Goal: Task Accomplishment & Management: Use online tool/utility

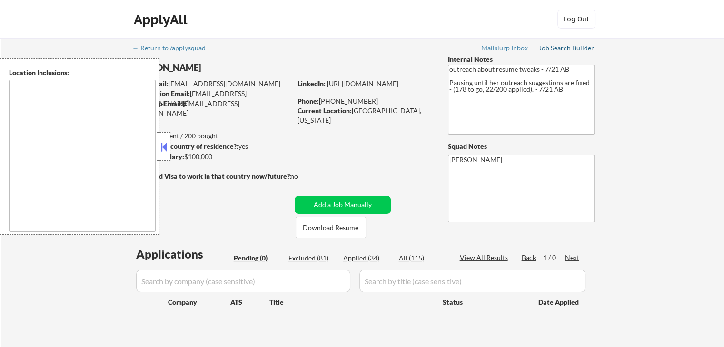
drag, startPoint x: 572, startPoint y: 49, endPoint x: 566, endPoint y: 49, distance: 5.2
click at [572, 49] on div "Job Search Builder" at bounding box center [567, 48] width 56 height 7
drag, startPoint x: 687, startPoint y: 128, endPoint x: 427, endPoint y: 229, distance: 278.9
click at [687, 128] on div "← Return to /applysquad Mailslurp Inbox Job Search Builder [PERSON_NAME] User E…" at bounding box center [362, 196] width 723 height 317
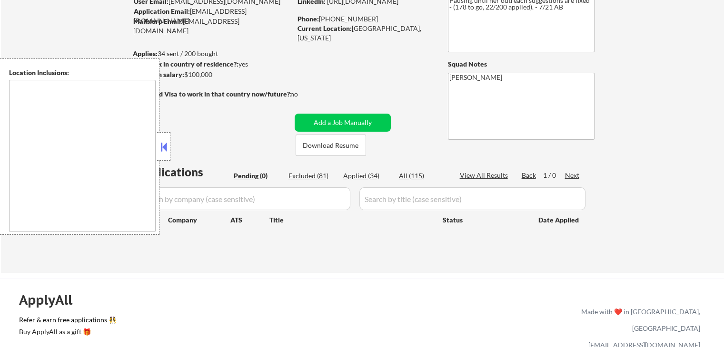
scroll to position [95, 0]
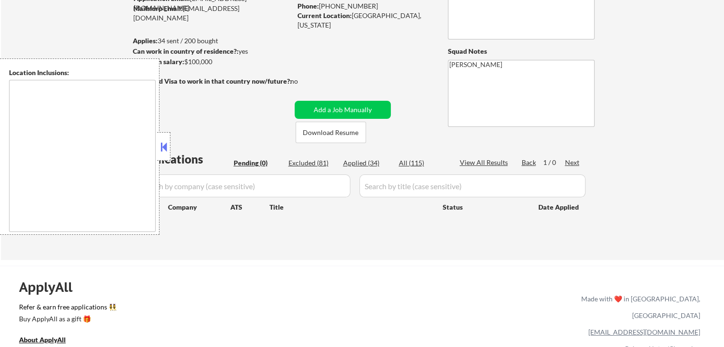
click at [165, 149] on button at bounding box center [163, 147] width 10 height 14
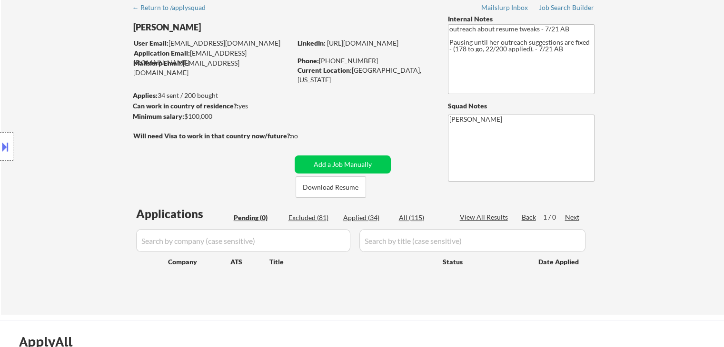
scroll to position [0, 0]
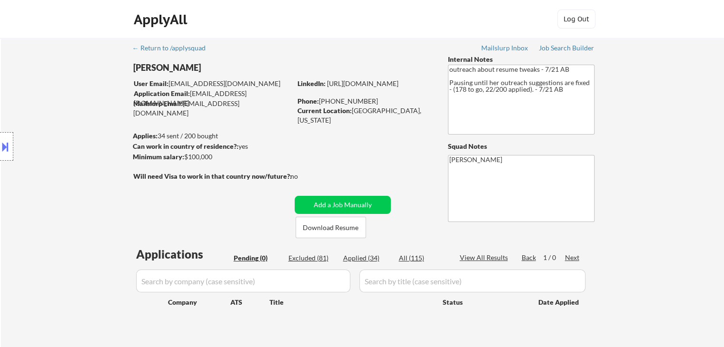
click at [315, 258] on div "Excluded (81)" at bounding box center [312, 259] width 48 height 10
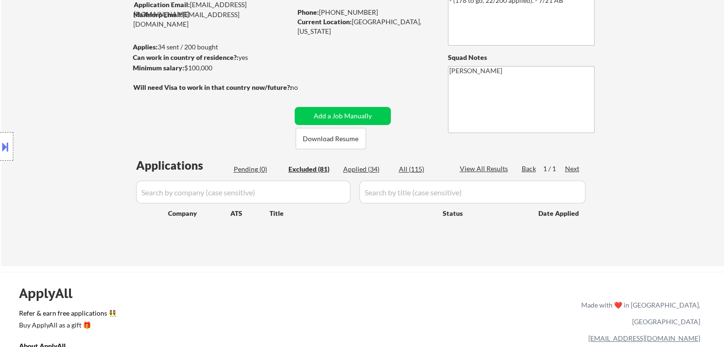
scroll to position [95, 0]
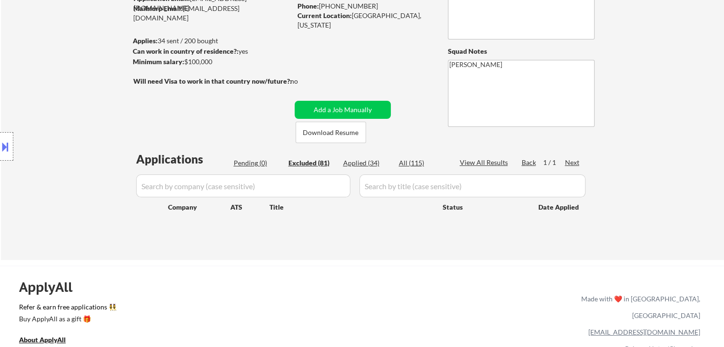
select select ""excluded__other_""
select select ""excluded__expired_""
select select ""excluded""
select select ""excluded__salary_""
select select ""excluded__location_""
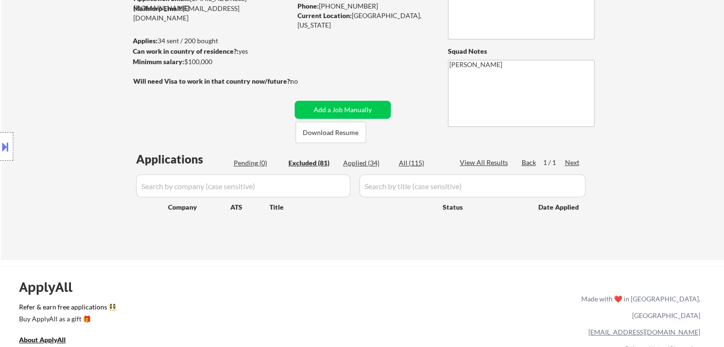
select select ""excluded__expired_""
select select ""excluded__location_""
select select ""excluded__expired_""
select select ""excluded__location_""
select select ""excluded__salary_""
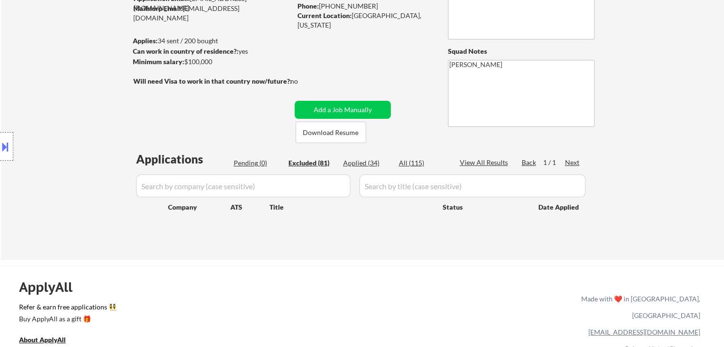
select select ""excluded__location_""
select select ""excluded""
select select ""excluded__expired_""
select select ""excluded__location_""
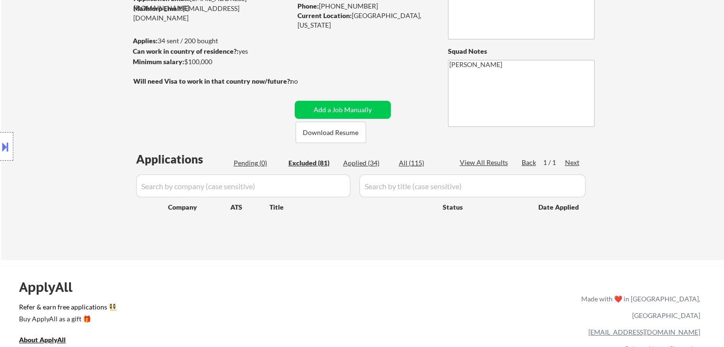
select select ""excluded__location_""
select select ""excluded__expired_""
select select ""excluded__location_""
select select ""excluded__salary_""
select select ""excluded__location_""
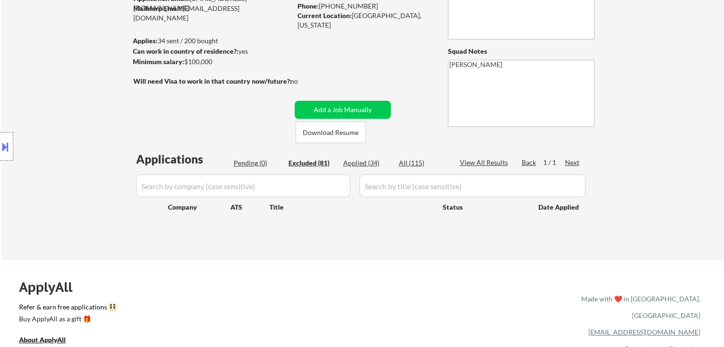
select select ""excluded__location_""
select select ""excluded__expired_""
select select ""excluded__location_""
select select ""excluded__expired_""
select select ""excluded__salary_""
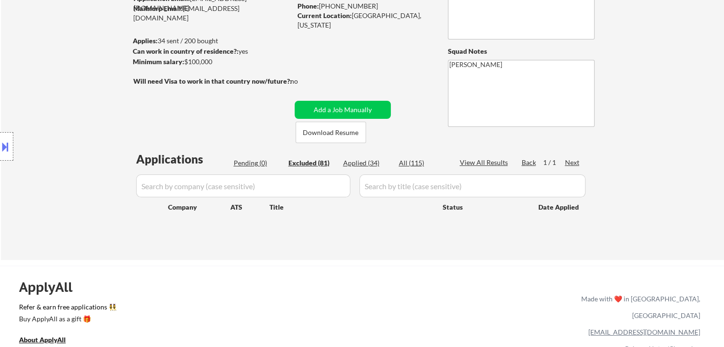
select select ""excluded__location_""
select select ""excluded__salary_""
select select ""excluded__location_""
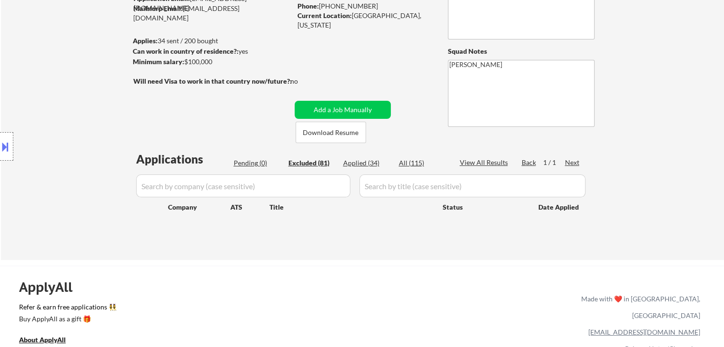
select select ""excluded__location_""
select select ""excluded__expired_""
select select ""excluded""
select select ""excluded__location_""
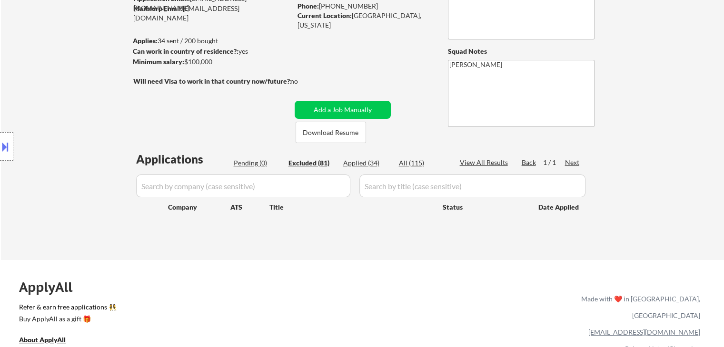
select select ""excluded__location_""
select select ""excluded__expired_""
select select ""excluded__location_""
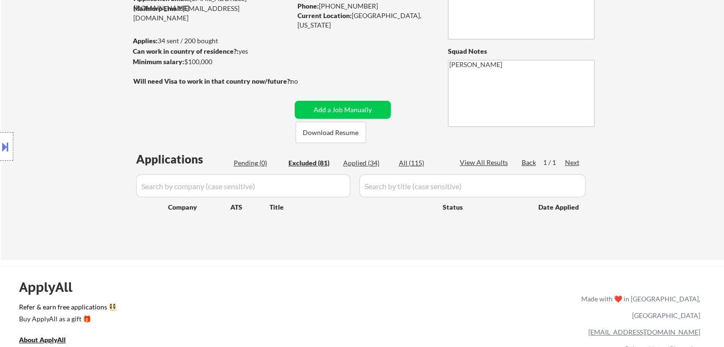
select select ""excluded__location_""
select select ""excluded__expired_""
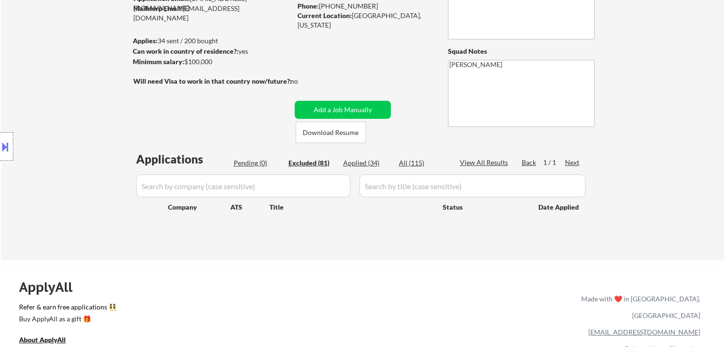
select select ""excluded__location_""
select select ""excluded__expired_""
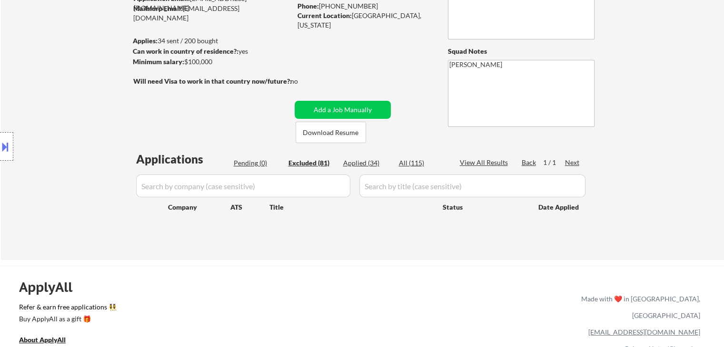
select select ""excluded__expired_""
select select ""excluded__location_""
select select ""excluded__other_""
select select ""excluded__location_""
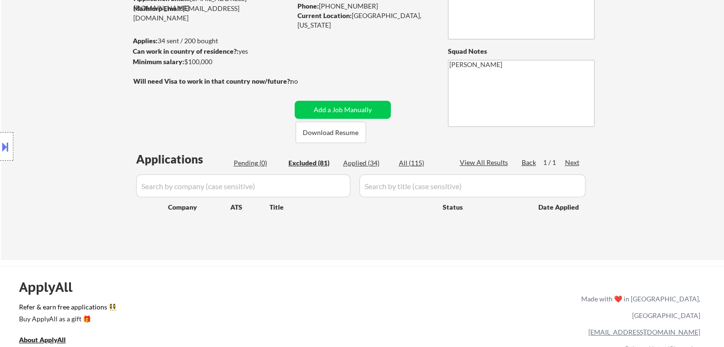
select select ""excluded__other_""
select select ""excluded""
select select ""excluded__expired_""
select select ""excluded__location_""
select select ""excluded__salary_""
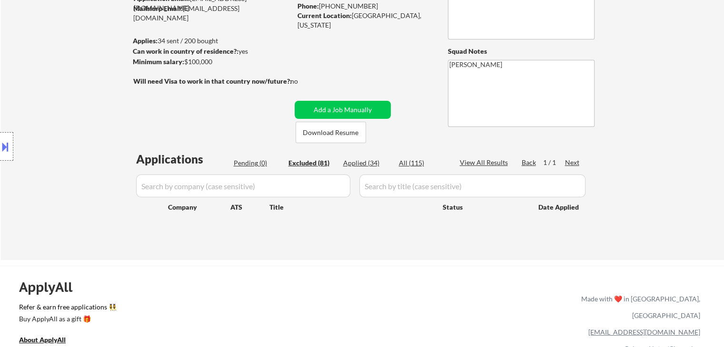
select select ""excluded__location_""
select select ""excluded""
select select ""excluded__location_""
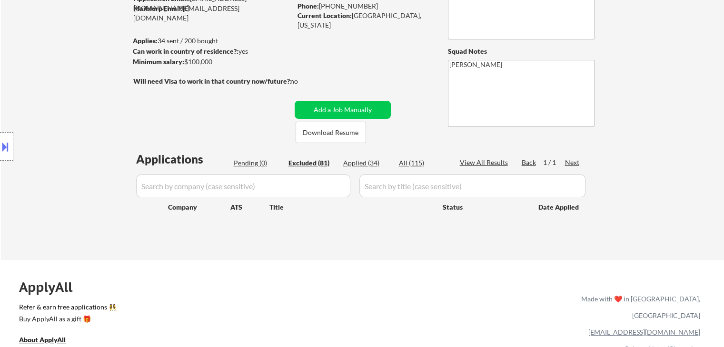
select select ""excluded__location_""
select select ""excluded__expired_""
select select ""excluded__location_""
select select ""excluded__expired_""
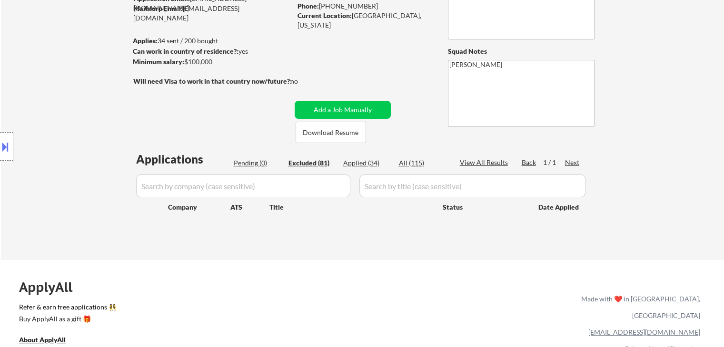
select select ""excluded__location_""
select select ""excluded""
select select ""excluded__location_""
select select ""excluded__expired_""
select select ""excluded__location_""
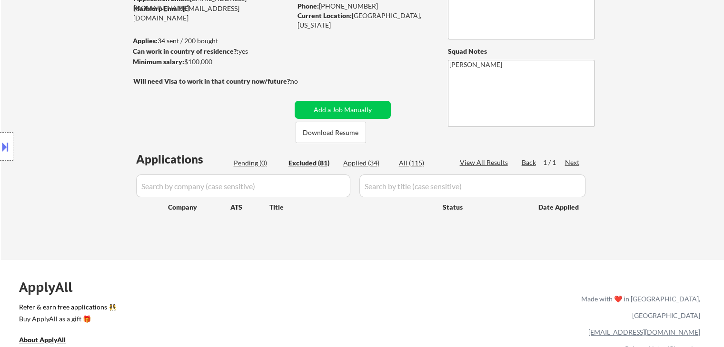
select select ""excluded__location_""
select select ""excluded__expired_""
select select ""excluded__location_""
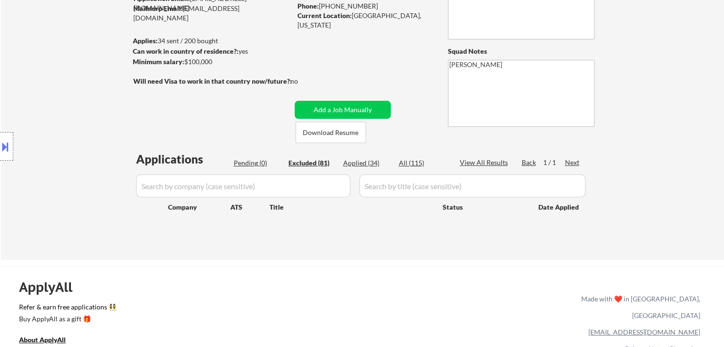
select select ""excluded__location_""
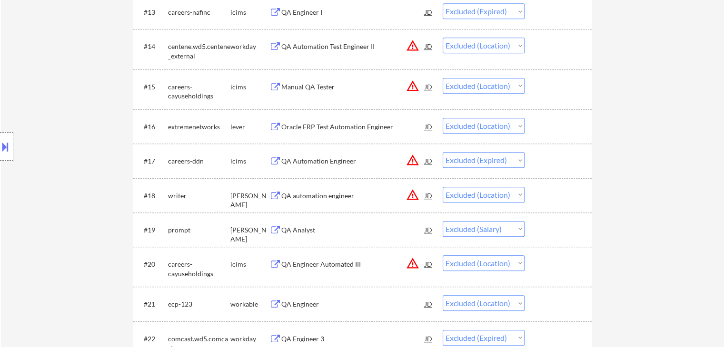
scroll to position [742, 0]
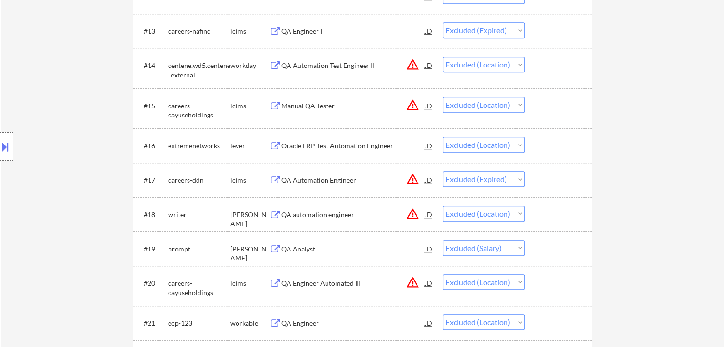
click at [4, 134] on div at bounding box center [6, 146] width 13 height 29
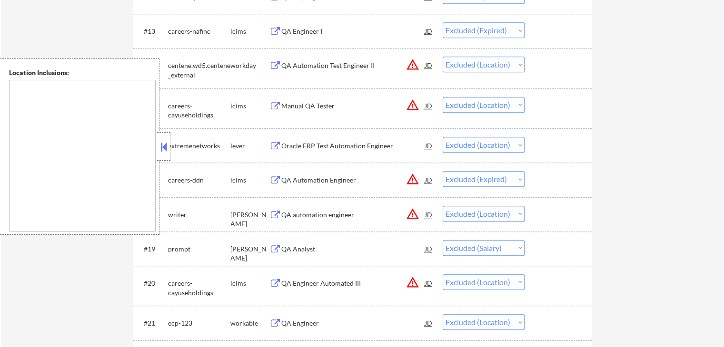
click at [168, 151] on button at bounding box center [163, 147] width 10 height 14
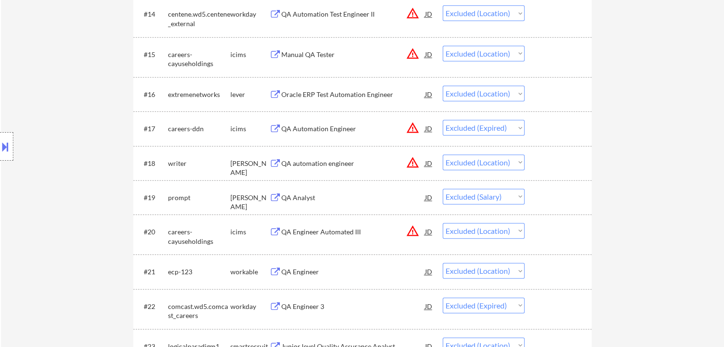
scroll to position [885, 0]
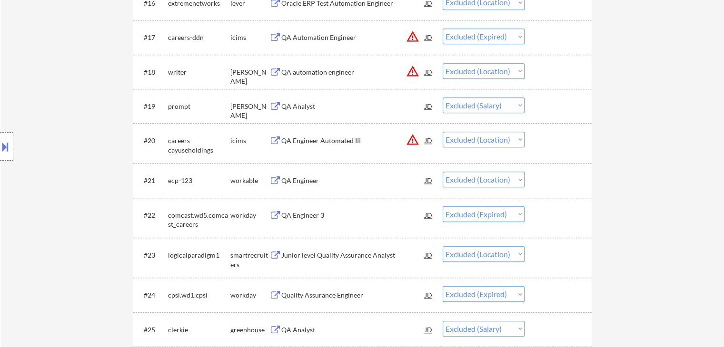
drag, startPoint x: 650, startPoint y: 150, endPoint x: 624, endPoint y: 155, distance: 25.7
click at [574, 136] on div at bounding box center [559, 140] width 42 height 17
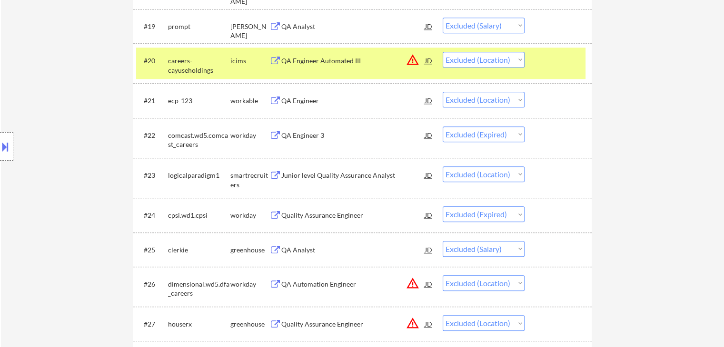
scroll to position [1028, 0]
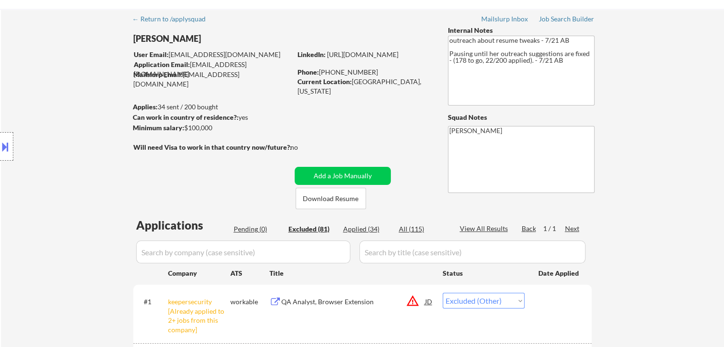
scroll to position [0, 0]
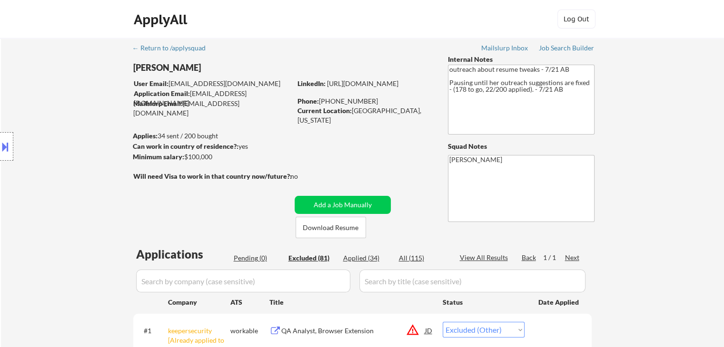
click at [254, 258] on div "Pending (0)" at bounding box center [258, 259] width 48 height 10
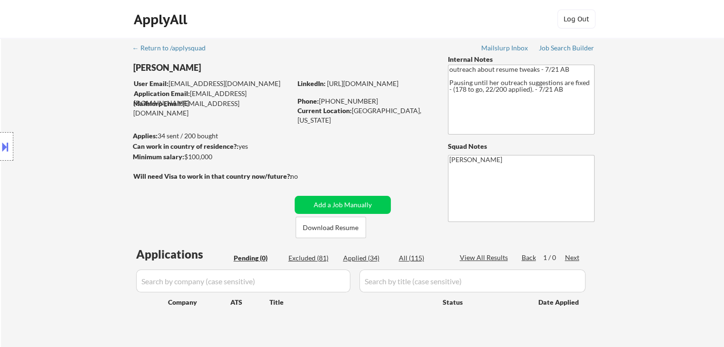
drag, startPoint x: 82, startPoint y: 151, endPoint x: 286, endPoint y: 9, distance: 248.2
click at [82, 147] on div "Location Inclusions:" at bounding box center [85, 147] width 170 height 177
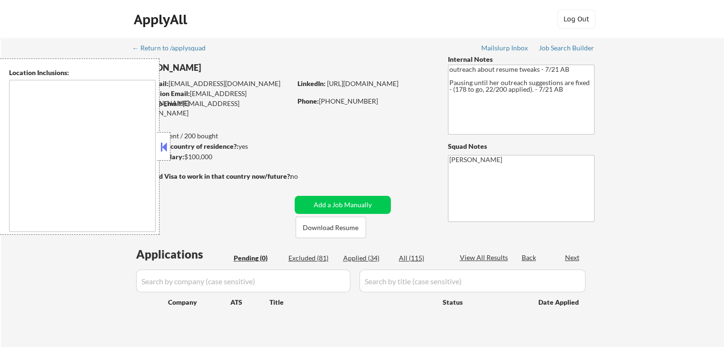
click at [340, 139] on div "← Return to /applysquad Mailslurp Inbox Job Search Builder Zenzi Ali User Email…" at bounding box center [362, 193] width 475 height 310
click at [11, 32] on div "ApplyAll Log In Sign Up Log Out" at bounding box center [362, 19] width 724 height 39
click at [272, 43] on div "← Return to /applysquad Mailslurp Inbox Job Search Builder [PERSON_NAME] User E…" at bounding box center [362, 193] width 475 height 310
click at [164, 148] on button at bounding box center [163, 147] width 10 height 14
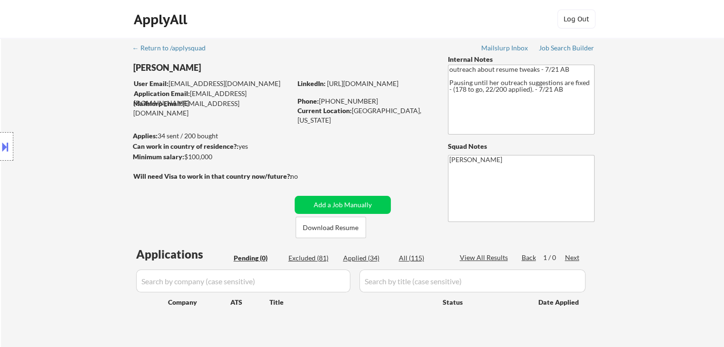
click at [261, 144] on div "Can work in country of residence?: yes" at bounding box center [211, 147] width 156 height 10
click at [651, 126] on div "← Return to /applysquad Mailslurp Inbox Job Search Builder [PERSON_NAME] User E…" at bounding box center [362, 196] width 723 height 317
click at [650, 77] on div "← Return to /applysquad Mailslurp Inbox Job Search Builder [PERSON_NAME] User E…" at bounding box center [362, 196] width 723 height 317
click at [666, 86] on div "← Return to /applysquad Mailslurp Inbox Job Search Builder [PERSON_NAME] User E…" at bounding box center [362, 196] width 723 height 317
click at [668, 160] on div "← Return to /applysquad Mailslurp Inbox Job Search Builder [PERSON_NAME] User E…" at bounding box center [362, 196] width 723 height 317
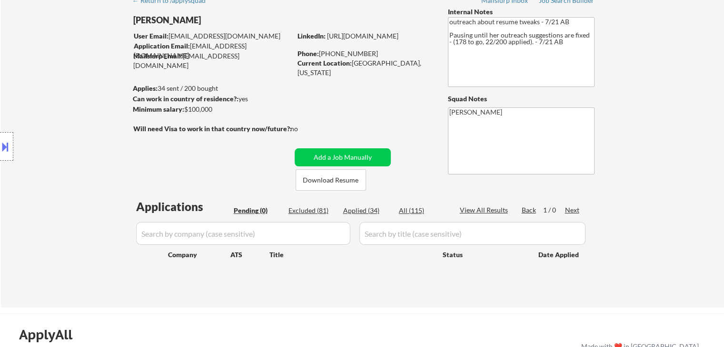
click at [664, 161] on div "← Return to /applysquad Mailslurp Inbox Job Search Builder [PERSON_NAME] User E…" at bounding box center [362, 148] width 723 height 317
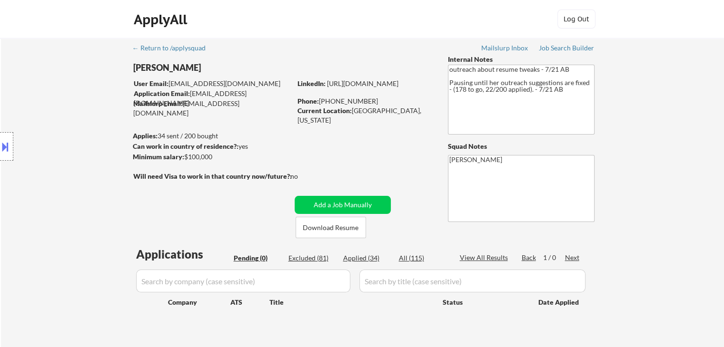
click at [652, 185] on div "← Return to /applysquad Mailslurp Inbox Job Search Builder [PERSON_NAME] User E…" at bounding box center [362, 196] width 723 height 317
click at [655, 185] on div "← Return to /applysquad Mailslurp Inbox Job Search Builder [PERSON_NAME] User E…" at bounding box center [362, 196] width 723 height 317
click at [655, 188] on div "← Return to /applysquad Mailslurp Inbox Job Search Builder [PERSON_NAME] User E…" at bounding box center [362, 196] width 723 height 317
click at [656, 189] on div "← Return to /applysquad Mailslurp Inbox Job Search Builder [PERSON_NAME] User E…" at bounding box center [362, 196] width 723 height 317
click at [655, 191] on div "← Return to /applysquad Mailslurp Inbox Job Search Builder [PERSON_NAME] User E…" at bounding box center [362, 196] width 723 height 317
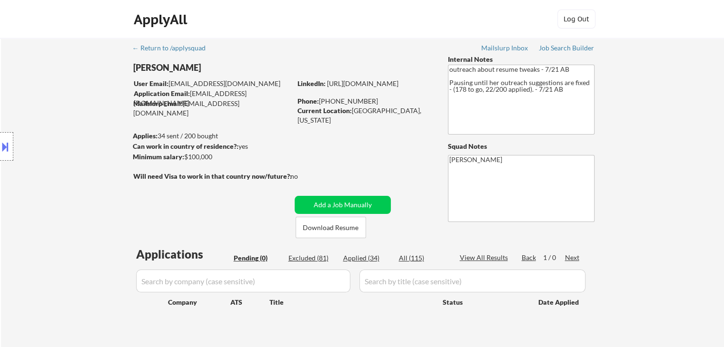
click at [655, 191] on div "← Return to /applysquad Mailslurp Inbox Job Search Builder [PERSON_NAME] User E…" at bounding box center [362, 196] width 723 height 317
click at [655, 192] on div "← Return to /applysquad Mailslurp Inbox Job Search Builder [PERSON_NAME] User E…" at bounding box center [362, 196] width 723 height 317
click at [655, 191] on div "← Return to /applysquad Mailslurp Inbox Job Search Builder [PERSON_NAME] User E…" at bounding box center [362, 196] width 723 height 317
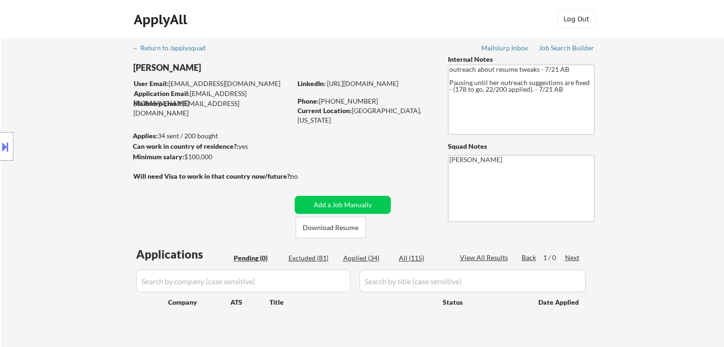
click at [655, 191] on div "← Return to /applysquad Mailslurp Inbox Job Search Builder [PERSON_NAME] User E…" at bounding box center [362, 196] width 723 height 317
click at [668, 185] on div "← Return to /applysquad Mailslurp Inbox Job Search Builder [PERSON_NAME] User E…" at bounding box center [362, 196] width 723 height 317
click at [660, 188] on div "← Return to /applysquad Mailslurp Inbox Job Search Builder [PERSON_NAME] User E…" at bounding box center [362, 196] width 723 height 317
click at [658, 188] on div "← Return to /applysquad Mailslurp Inbox Job Search Builder [PERSON_NAME] User E…" at bounding box center [362, 196] width 723 height 317
click at [657, 188] on div "← Return to /applysquad Mailslurp Inbox Job Search Builder [PERSON_NAME] User E…" at bounding box center [362, 196] width 723 height 317
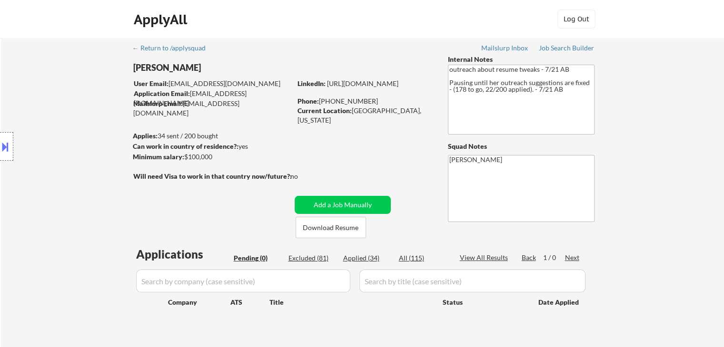
click at [657, 188] on div "← Return to /applysquad Mailslurp Inbox Job Search Builder [PERSON_NAME] User E…" at bounding box center [362, 196] width 723 height 317
click at [656, 187] on div "← Return to /applysquad Mailslurp Inbox Job Search Builder [PERSON_NAME] User E…" at bounding box center [362, 196] width 723 height 317
click at [654, 188] on div "← Return to /applysquad Mailslurp Inbox Job Search Builder [PERSON_NAME] User E…" at bounding box center [362, 196] width 723 height 317
click at [653, 188] on div "← Return to /applysquad Mailslurp Inbox Job Search Builder [PERSON_NAME] User E…" at bounding box center [362, 196] width 723 height 317
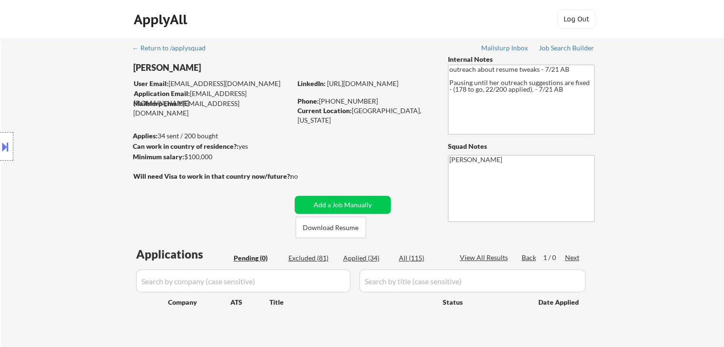
click at [653, 186] on div "← Return to /applysquad Mailslurp Inbox Job Search Builder [PERSON_NAME] User E…" at bounding box center [362, 196] width 723 height 317
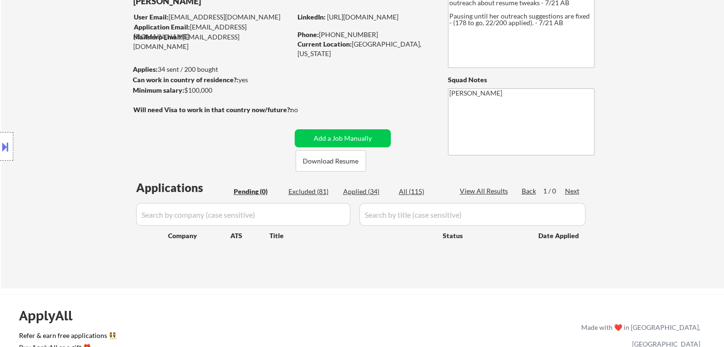
scroll to position [95, 0]
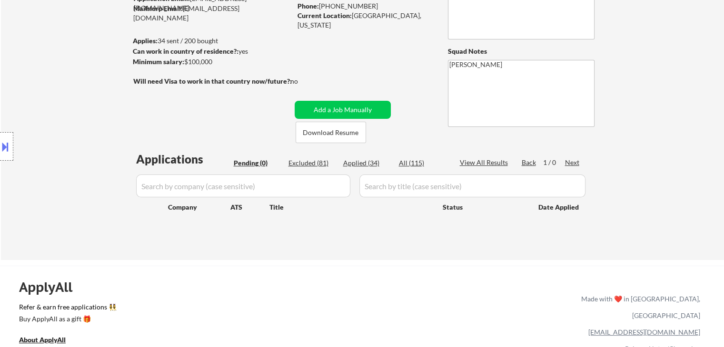
click at [654, 184] on div "← Return to /applysquad Mailslurp Inbox Job Search Builder [PERSON_NAME] User E…" at bounding box center [362, 101] width 723 height 317
click at [652, 183] on div "← Return to /applysquad Mailslurp Inbox Job Search Builder [PERSON_NAME] User E…" at bounding box center [362, 101] width 723 height 317
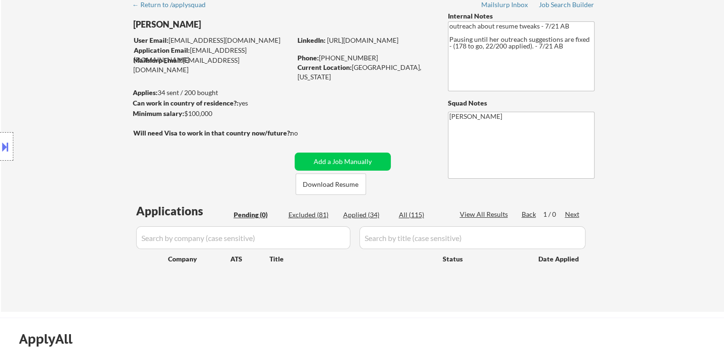
scroll to position [0, 0]
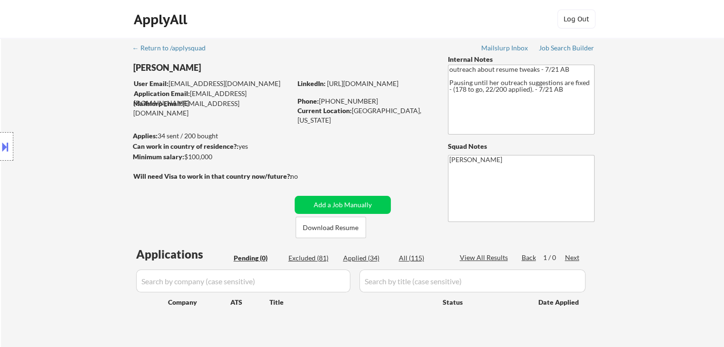
click at [372, 34] on div "ApplyAll Log In Sign Up Log Out" at bounding box center [362, 19] width 724 height 39
